Goal: Find specific page/section: Find specific page/section

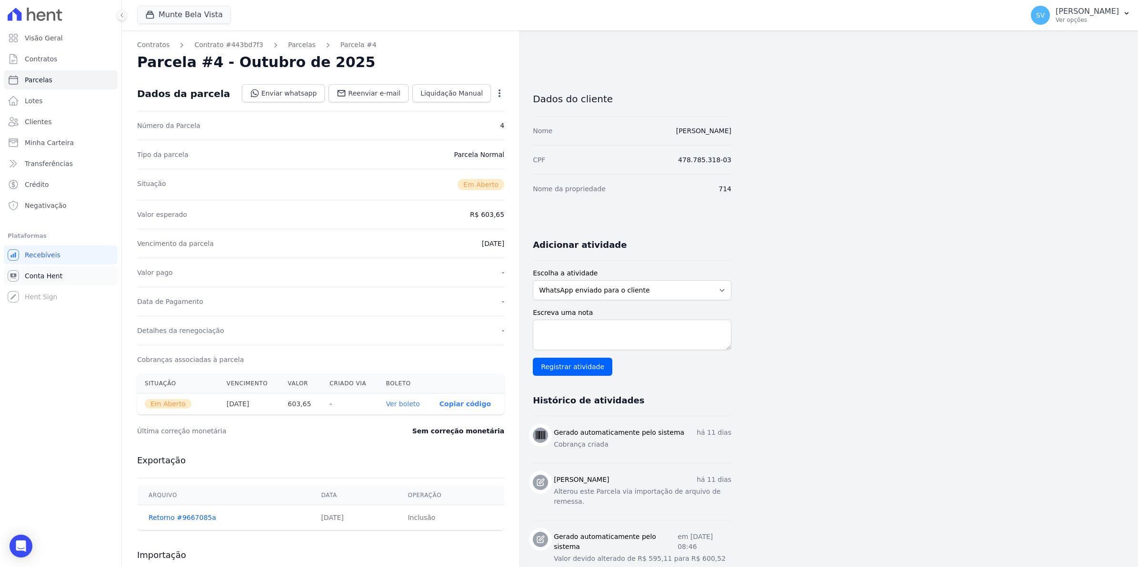
click at [47, 278] on span "Conta Hent" at bounding box center [44, 276] width 38 height 10
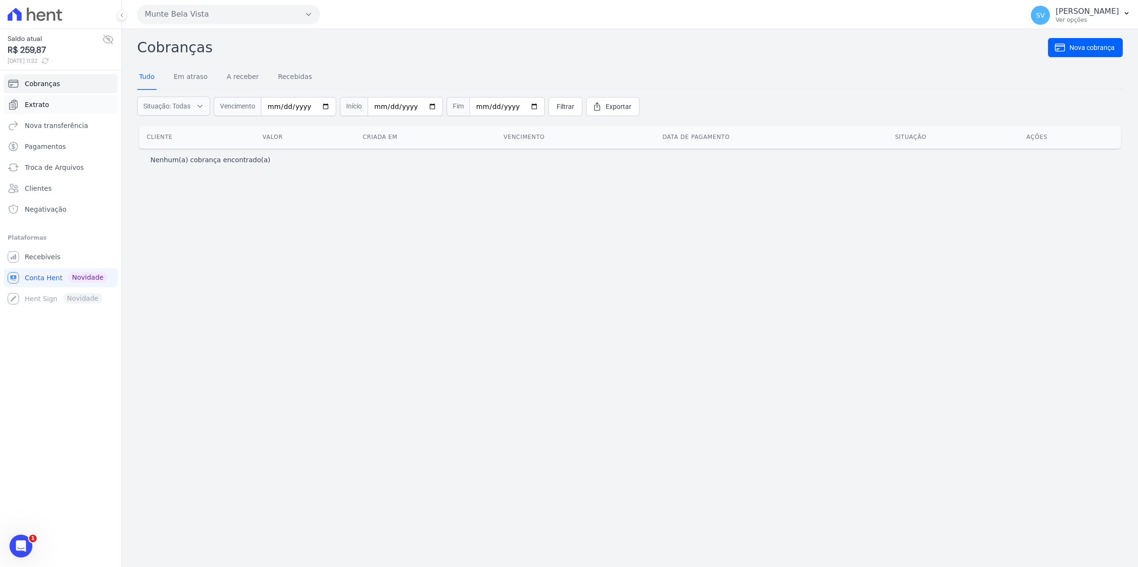
click at [34, 103] on span "Extrato" at bounding box center [37, 105] width 24 height 10
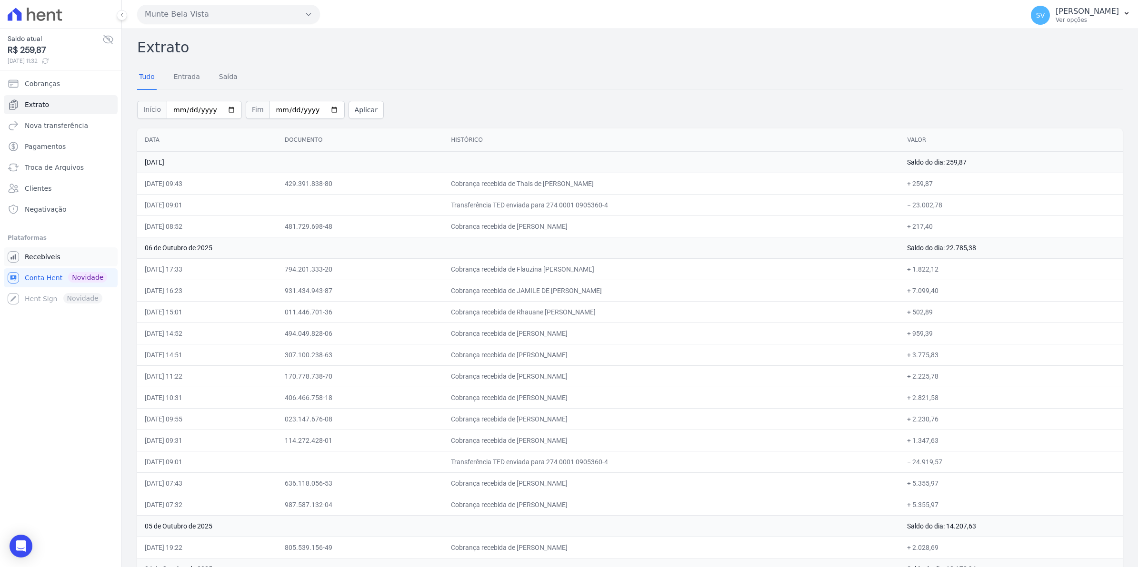
click at [50, 257] on span "Recebíveis" at bounding box center [43, 257] width 36 height 10
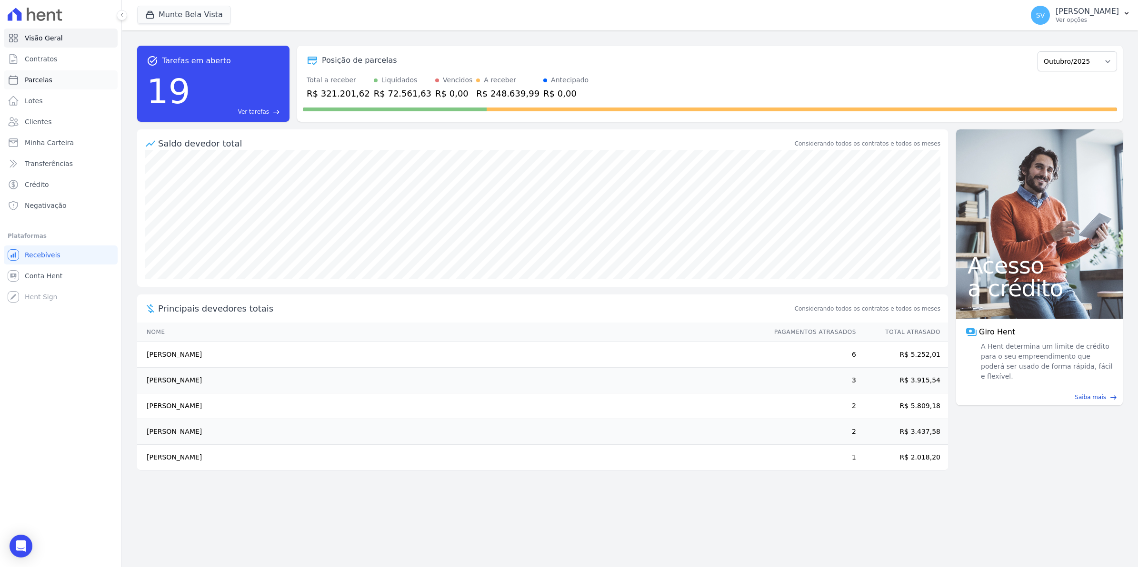
click at [42, 84] on span "Parcelas" at bounding box center [39, 80] width 28 height 10
select select
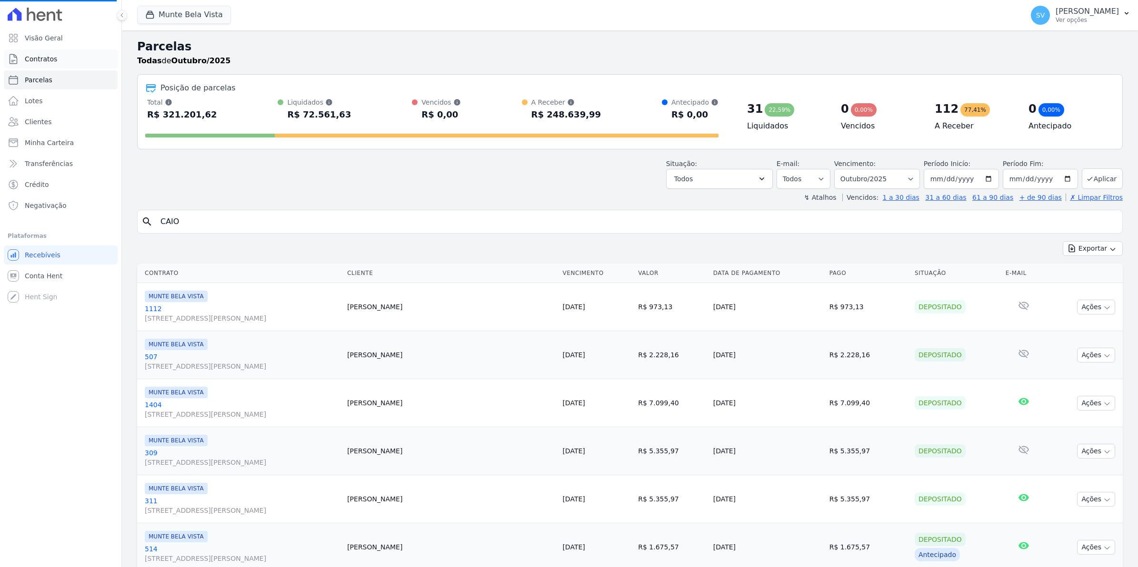
click at [41, 61] on span "Contratos" at bounding box center [41, 59] width 32 height 10
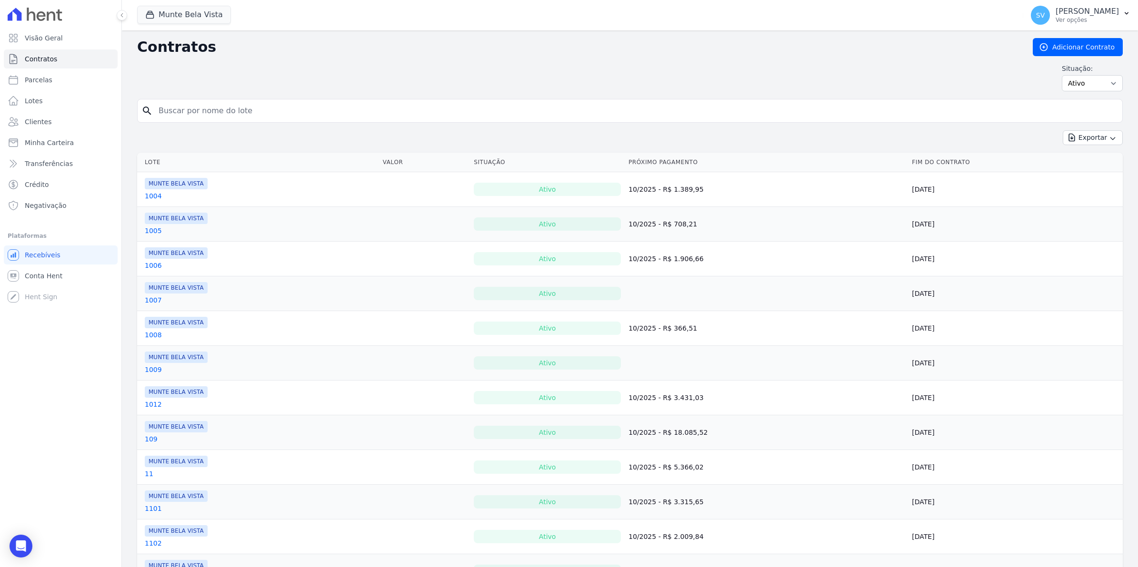
select select
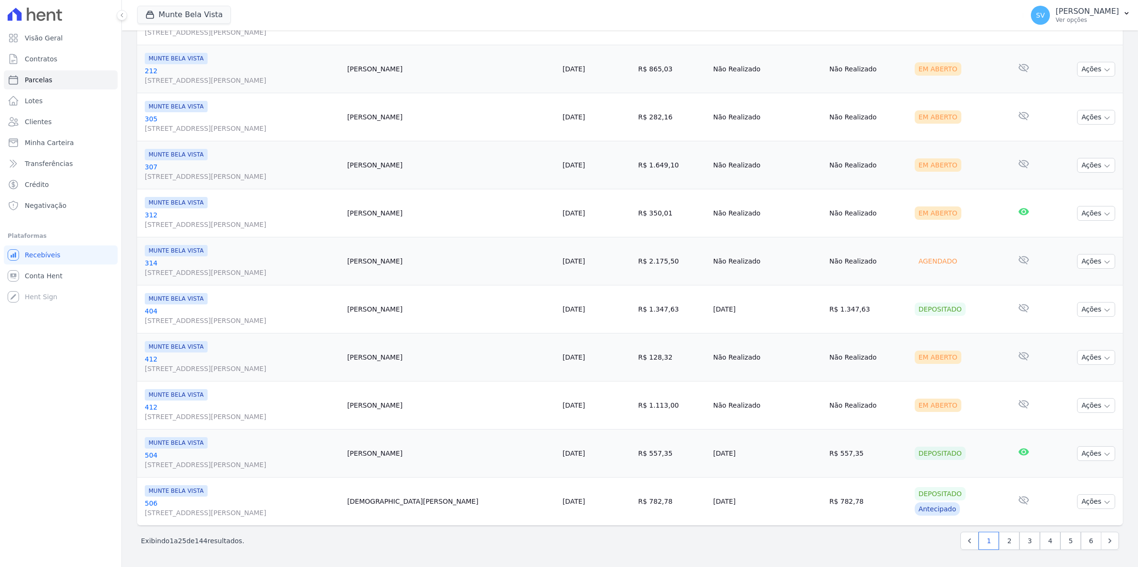
scroll to position [963, 0]
click at [1005, 546] on link "2" at bounding box center [1009, 541] width 20 height 18
select select
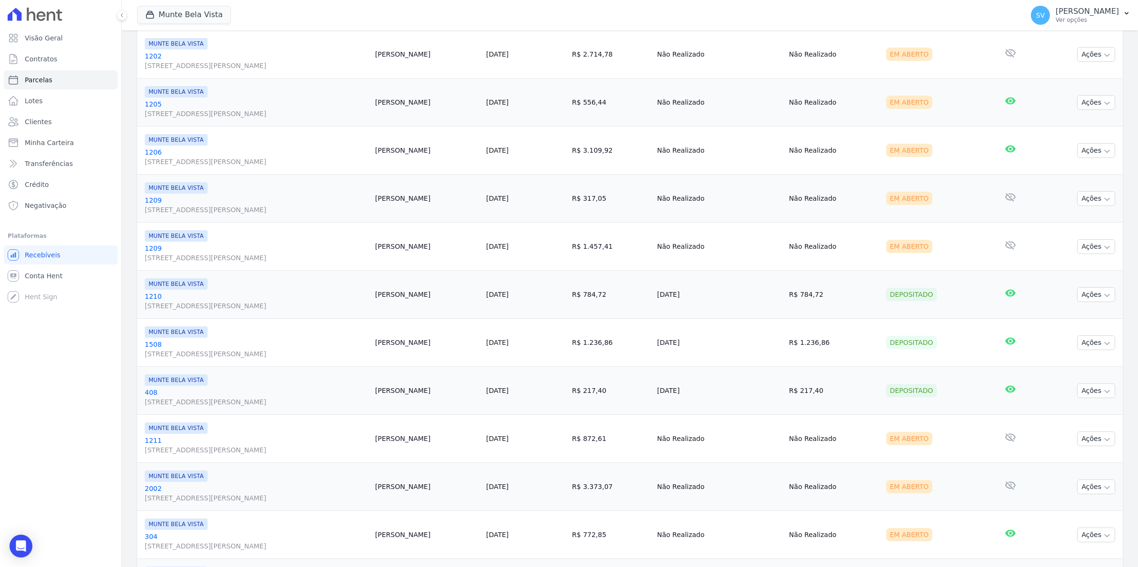
scroll to position [714, 0]
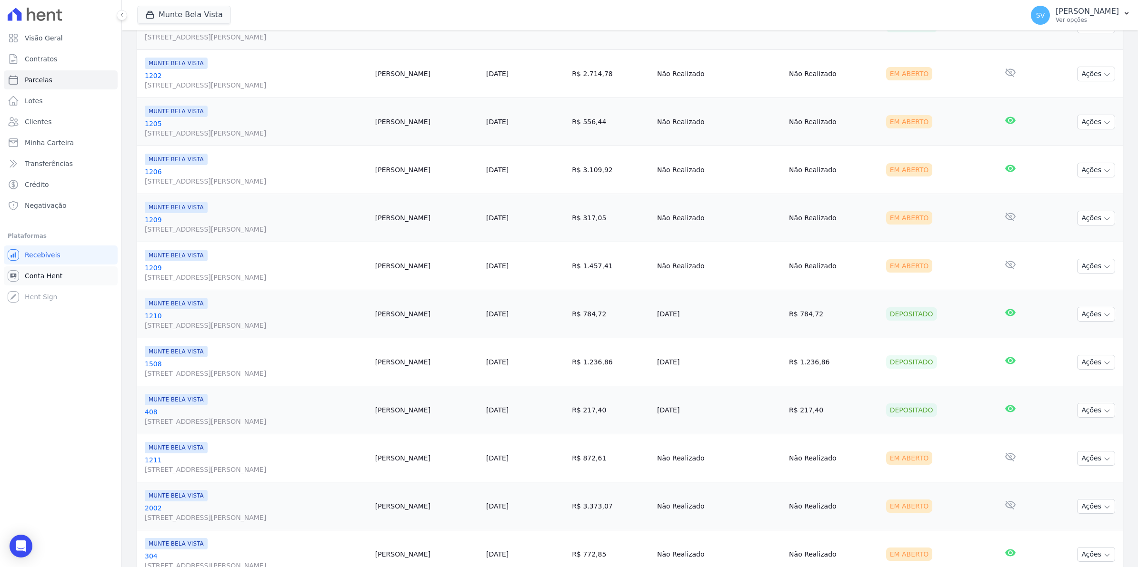
click at [60, 274] on link "Conta Hent" at bounding box center [61, 276] width 114 height 19
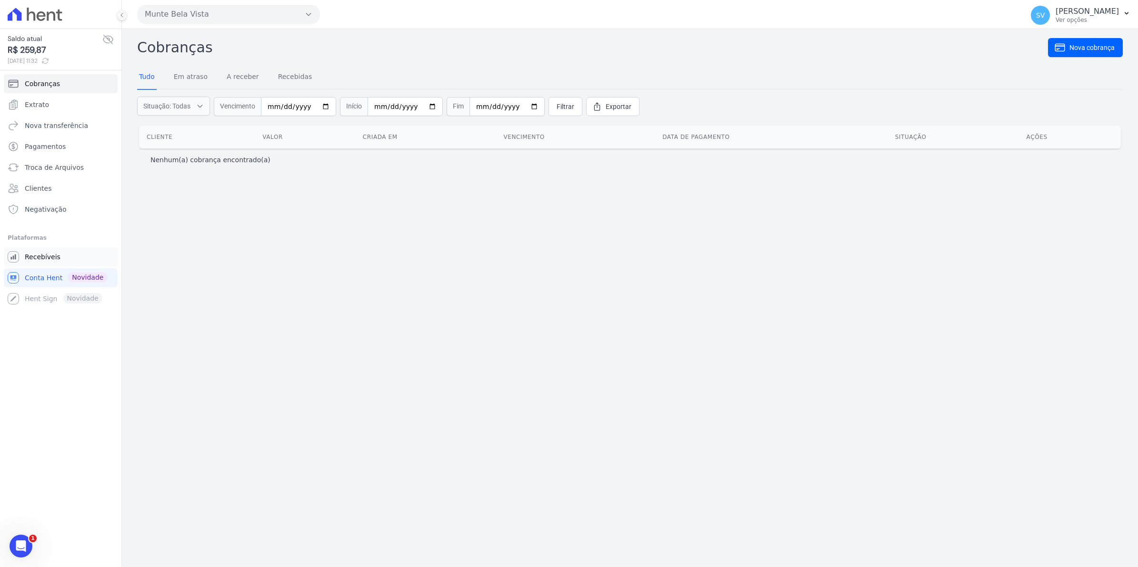
click at [30, 265] on link "Recebíveis" at bounding box center [61, 257] width 114 height 19
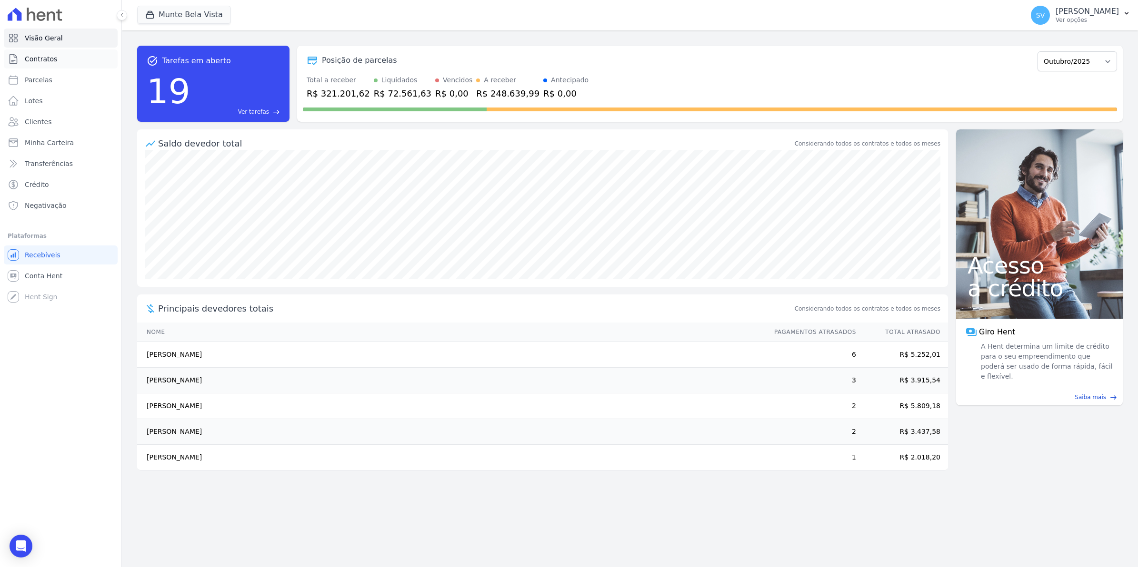
click at [44, 56] on span "Contratos" at bounding box center [41, 59] width 32 height 10
select select
